Goal: Information Seeking & Learning: Learn about a topic

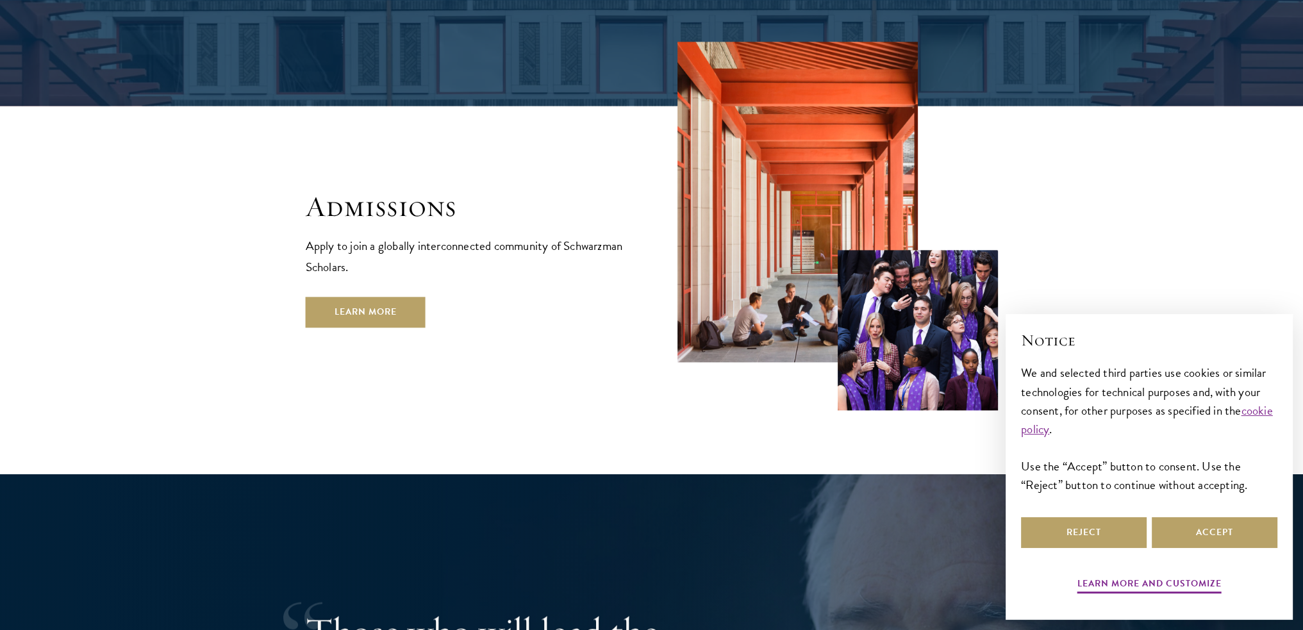
scroll to position [2180, 0]
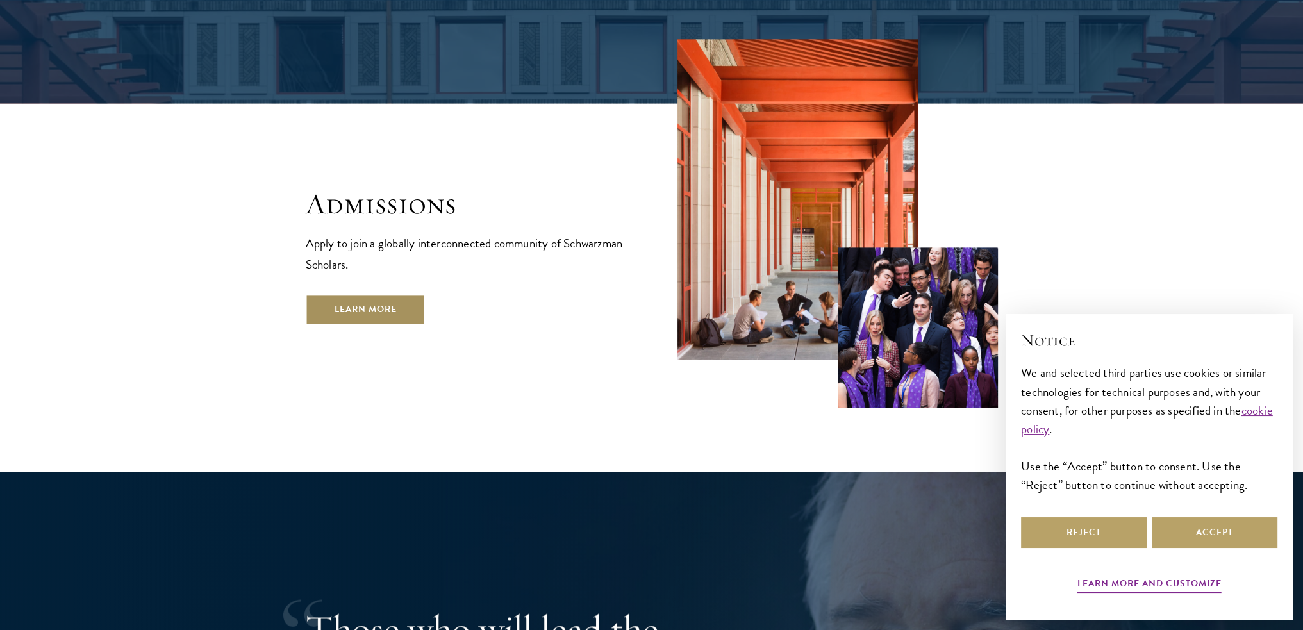
click at [390, 294] on link "Learn More" at bounding box center [366, 309] width 120 height 31
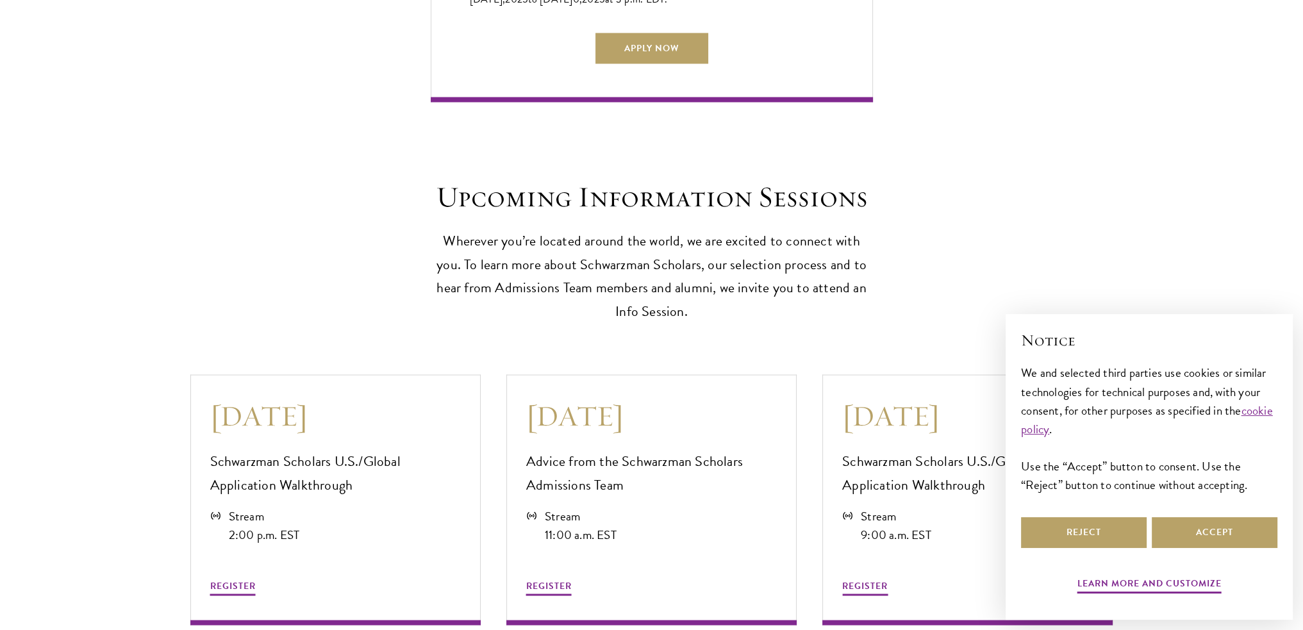
scroll to position [3269, 0]
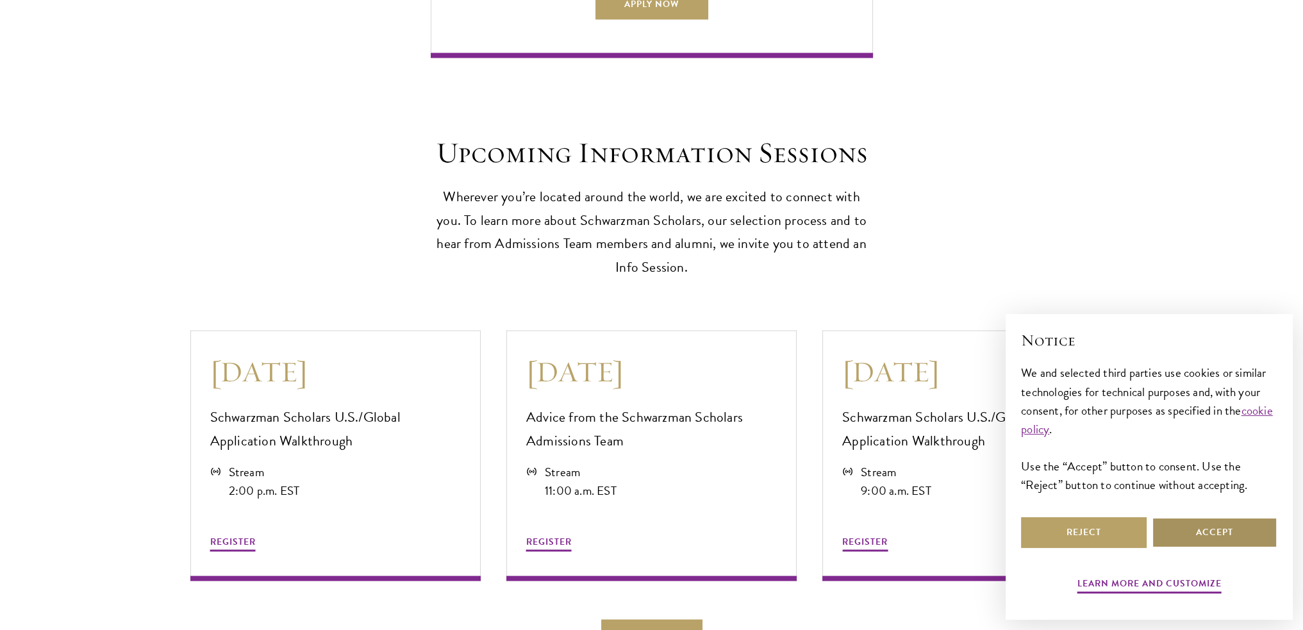
click at [1186, 530] on button "Accept" at bounding box center [1215, 532] width 126 height 31
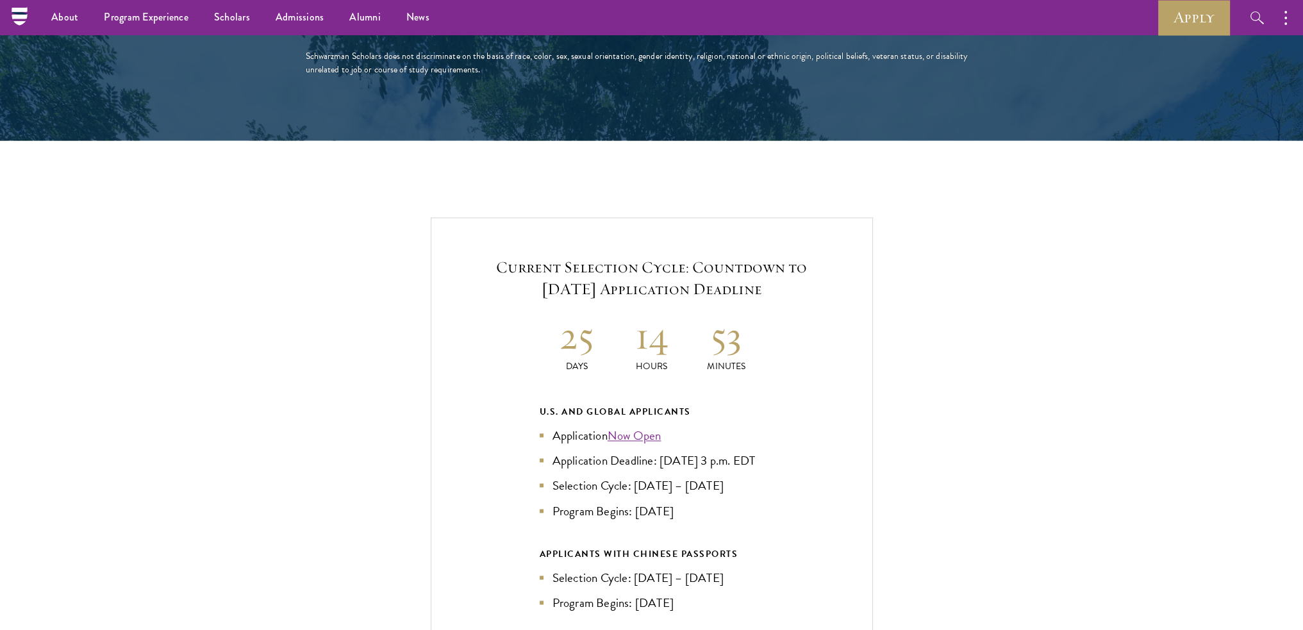
scroll to position [2564, 0]
